Goal: Information Seeking & Learning: Learn about a topic

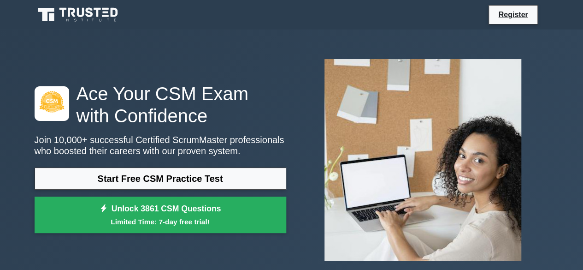
scroll to position [37, 0]
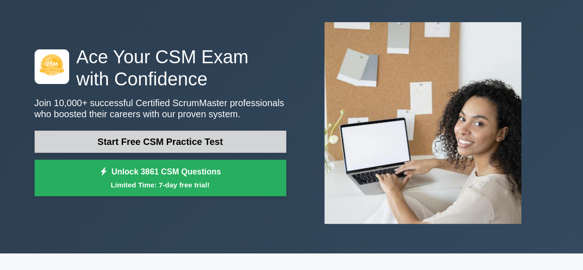
click at [188, 144] on link "Start Free CSM Practice Test" at bounding box center [161, 142] width 252 height 22
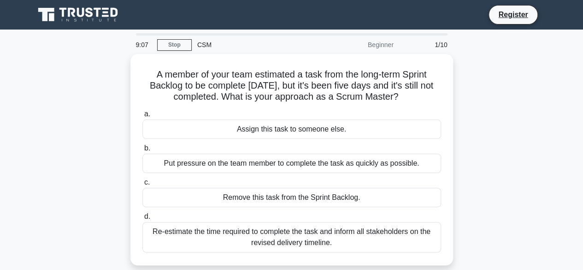
click at [65, 161] on div "A member of your team estimated a task from the long-term Sprint Backlog to be …" at bounding box center [292, 165] width 526 height 222
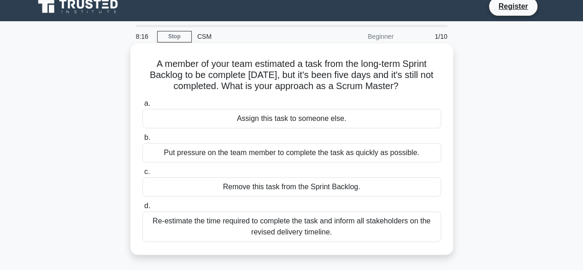
scroll to position [12, 0]
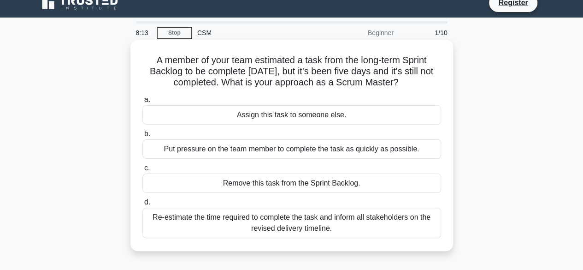
click at [305, 226] on div "Re-estimate the time required to complete the task and inform all stakeholders …" at bounding box center [291, 223] width 299 height 30
click at [142, 205] on input "d. Re-estimate the time required to complete the task and inform all stakeholde…" at bounding box center [142, 202] width 0 height 6
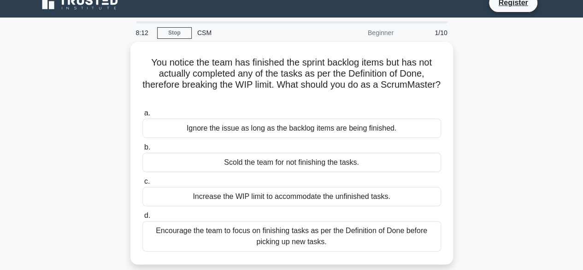
click at [305, 226] on div "Encourage the team to focus on finishing tasks as per the Definition of Done be…" at bounding box center [291, 236] width 299 height 30
click at [142, 219] on input "d. Encourage the team to focus on finishing tasks as per the Definition of Done…" at bounding box center [142, 216] width 0 height 6
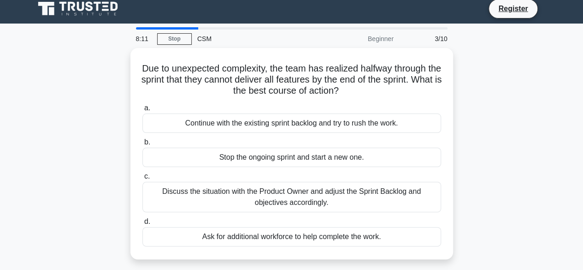
scroll to position [0, 0]
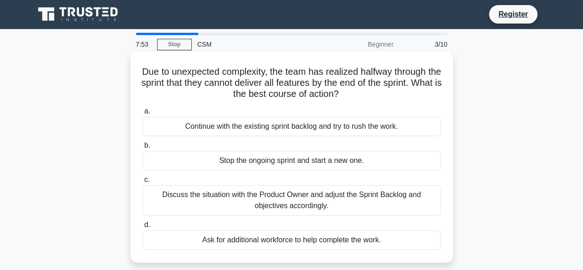
click at [308, 202] on div "Discuss the situation with the Product Owner and adjust the Sprint Backlog and …" at bounding box center [291, 200] width 299 height 30
click at [142, 183] on input "c. Discuss the situation with the Product Owner and adjust the Sprint Backlog a…" at bounding box center [142, 180] width 0 height 6
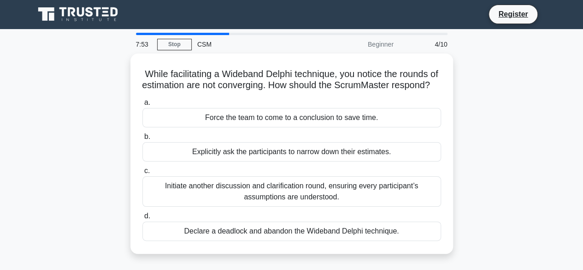
scroll to position [0, 0]
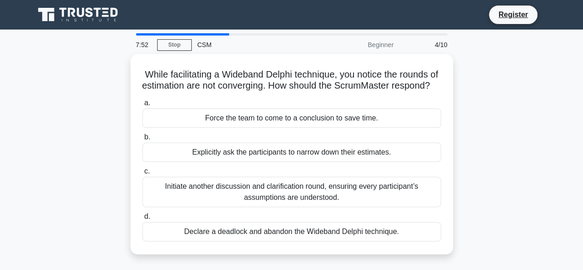
click at [308, 202] on div "Initiate another discussion and clarification round, ensuring every participant…" at bounding box center [291, 192] width 299 height 30
click at [142, 174] on input "c. Initiate another discussion and clarification round, ensuring every particip…" at bounding box center [142, 171] width 0 height 6
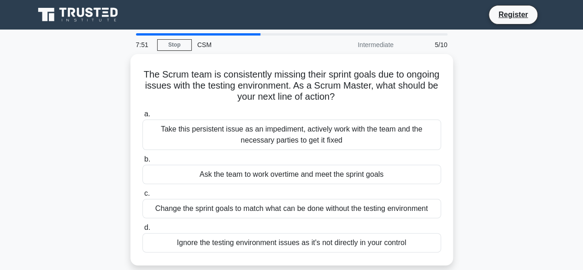
click at [308, 202] on div "Change the sprint goals to match what can be done without the testing environme…" at bounding box center [291, 208] width 299 height 19
click at [142, 196] on input "c. Change the sprint goals to match what can be done without the testing enviro…" at bounding box center [142, 193] width 0 height 6
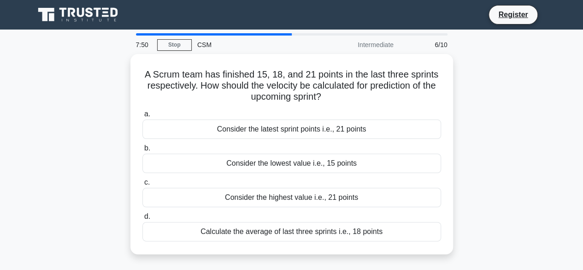
click at [308, 202] on div "Consider the highest value i.e., 21 points" at bounding box center [291, 197] width 299 height 19
click at [142, 185] on input "c. Consider the highest value i.e., 21 points" at bounding box center [142, 182] width 0 height 6
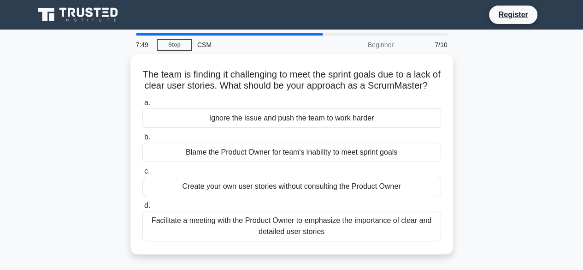
click at [308, 196] on div "Create your own user stories without consulting the Product Owner" at bounding box center [291, 186] width 299 height 19
click at [142, 174] on input "c. Create your own user stories without consulting the Product Owner" at bounding box center [142, 171] width 0 height 6
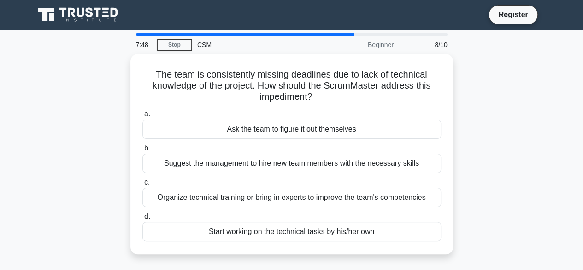
click at [308, 202] on div "Organize technical training or bring in experts to improve the team's competenc…" at bounding box center [291, 197] width 299 height 19
click at [142, 185] on input "c. Organize technical training or bring in experts to improve the team's compet…" at bounding box center [142, 182] width 0 height 6
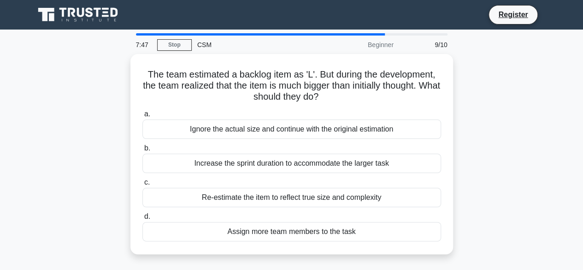
click at [308, 202] on div "Re-estimate the item to reflect true size and complexity" at bounding box center [291, 197] width 299 height 19
click at [142, 185] on input "c. Re-estimate the item to reflect true size and complexity" at bounding box center [142, 182] width 0 height 6
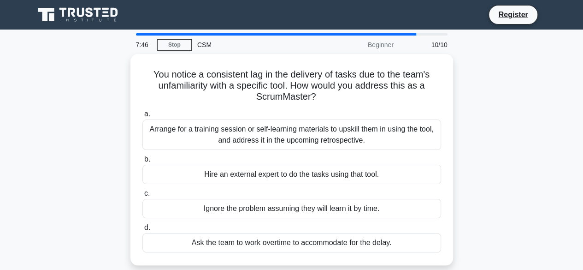
click at [308, 202] on div "Ignore the problem assuming they will learn it by time." at bounding box center [291, 208] width 299 height 19
click at [142, 196] on input "c. Ignore the problem assuming they will learn it by time." at bounding box center [142, 193] width 0 height 6
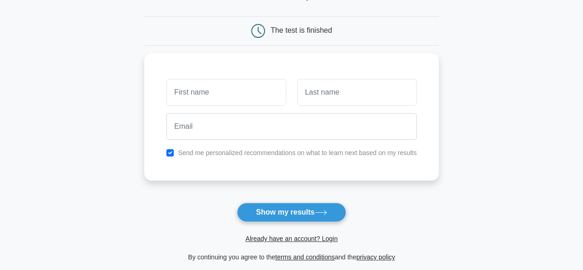
scroll to position [78, 0]
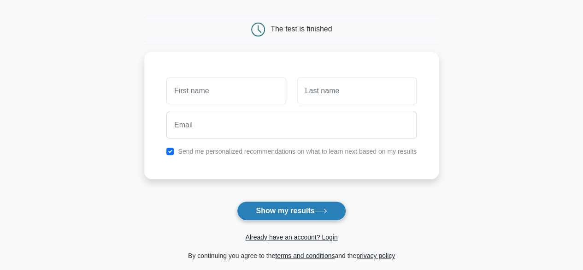
click at [307, 212] on button "Show my results" at bounding box center [291, 210] width 109 height 19
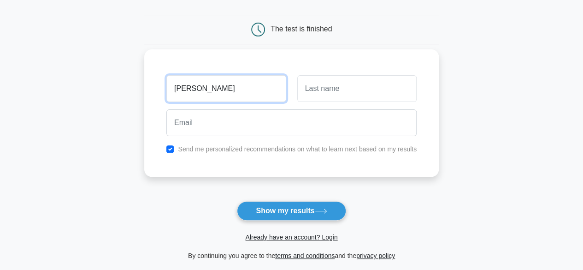
type input "[PERSON_NAME]"
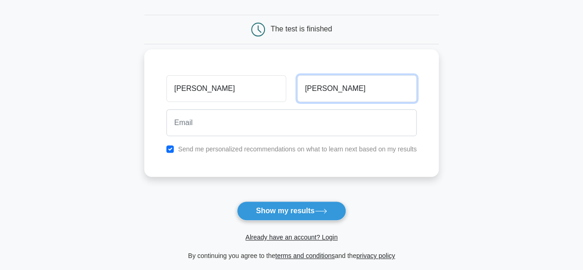
type input "[PERSON_NAME]"
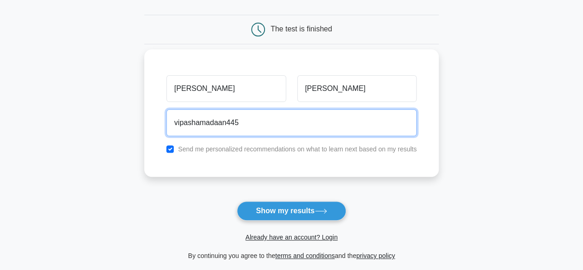
type input "[EMAIL_ADDRESS][DOMAIN_NAME]"
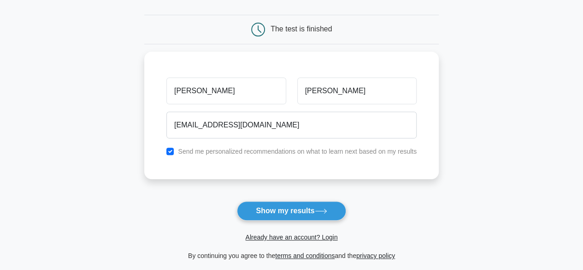
click at [280, 196] on form "Wait, there is more! Continue to see your result The test is finished [PERSON_N…" at bounding box center [291, 117] width 295 height 288
click at [286, 209] on button "Show my results" at bounding box center [291, 210] width 109 height 19
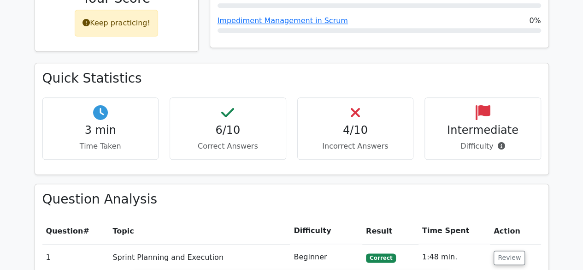
scroll to position [503, 0]
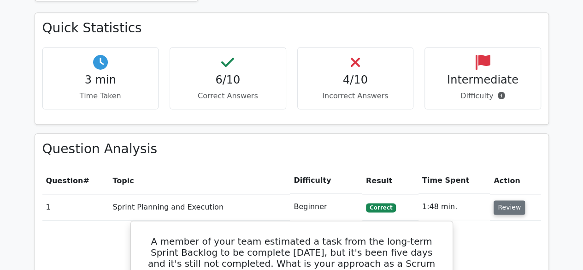
click at [507, 200] on button "Review" at bounding box center [509, 207] width 31 height 14
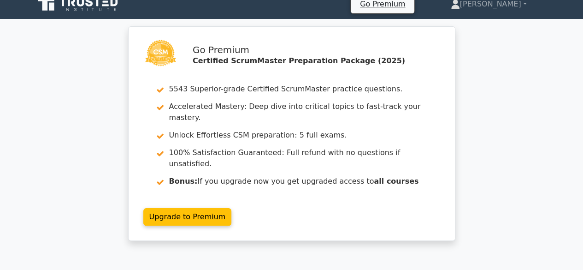
scroll to position [0, 0]
